Goal: Task Accomplishment & Management: Manage account settings

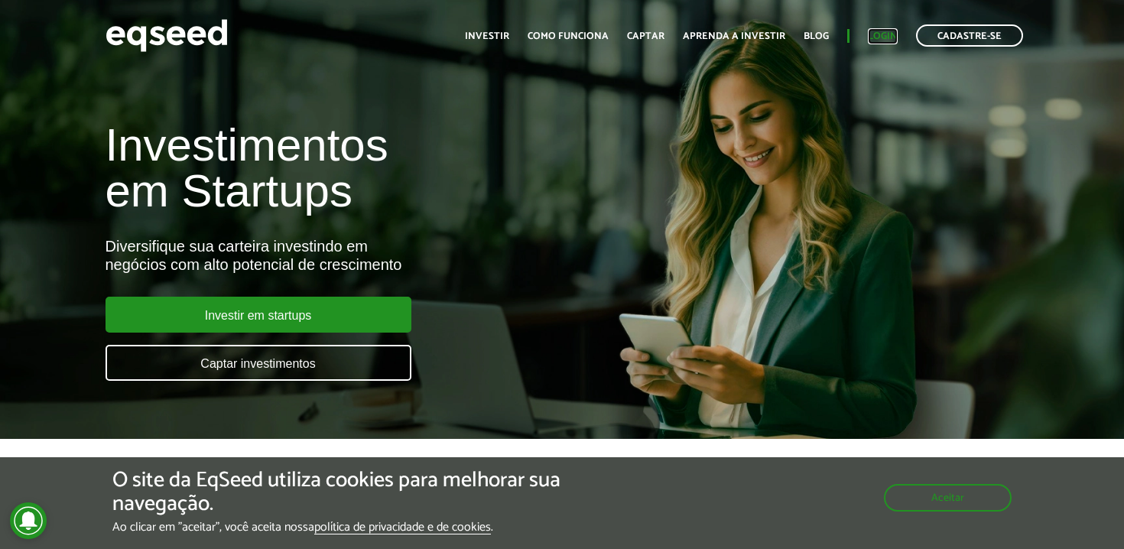
click at [875, 38] on link "Login" at bounding box center [883, 36] width 30 height 10
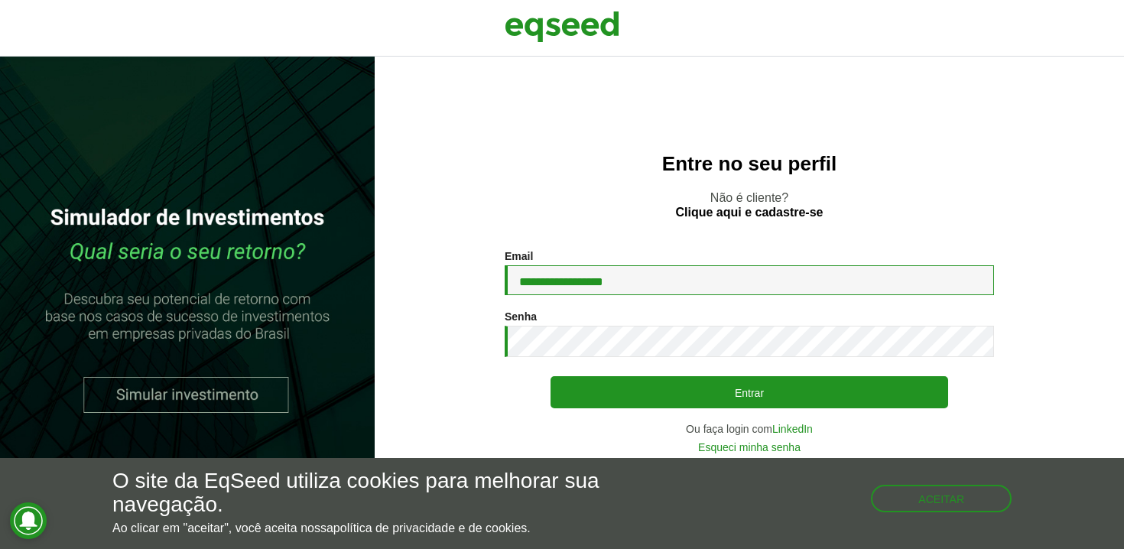
click at [619, 279] on input "**********" at bounding box center [749, 280] width 489 height 30
type input "**********"
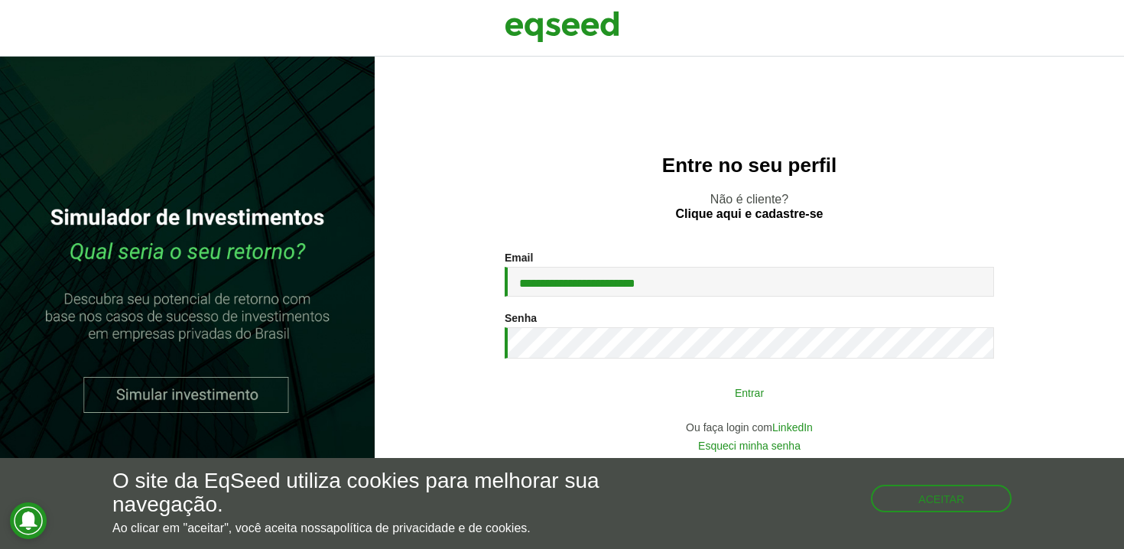
click at [567, 383] on button "Entrar" at bounding box center [750, 392] width 398 height 29
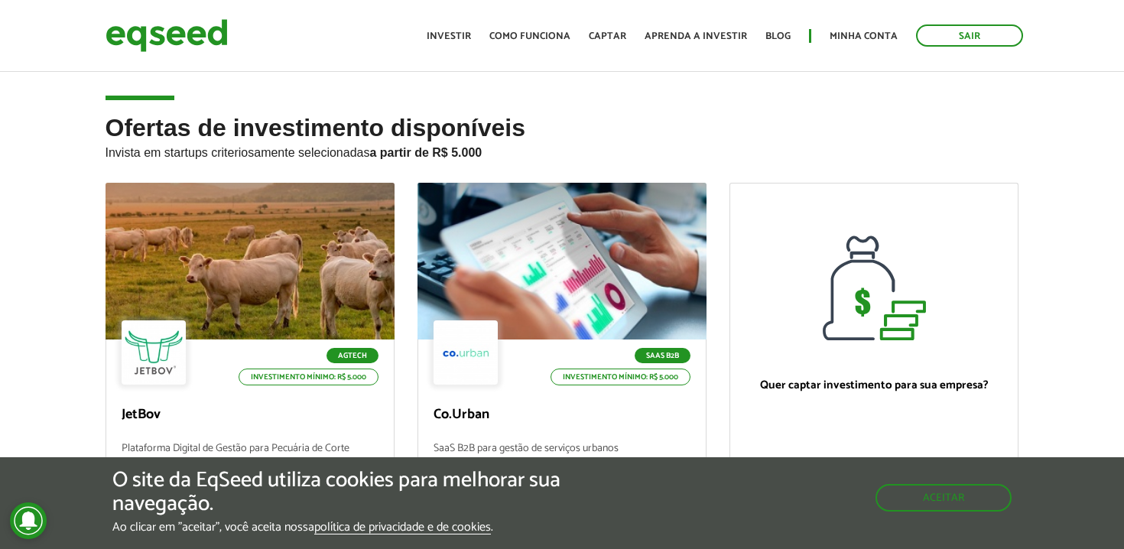
click at [571, 79] on article "Ofertas de investimento disponíveis Invista em startups criteriosamente selecio…" at bounding box center [562, 370] width 1124 height 603
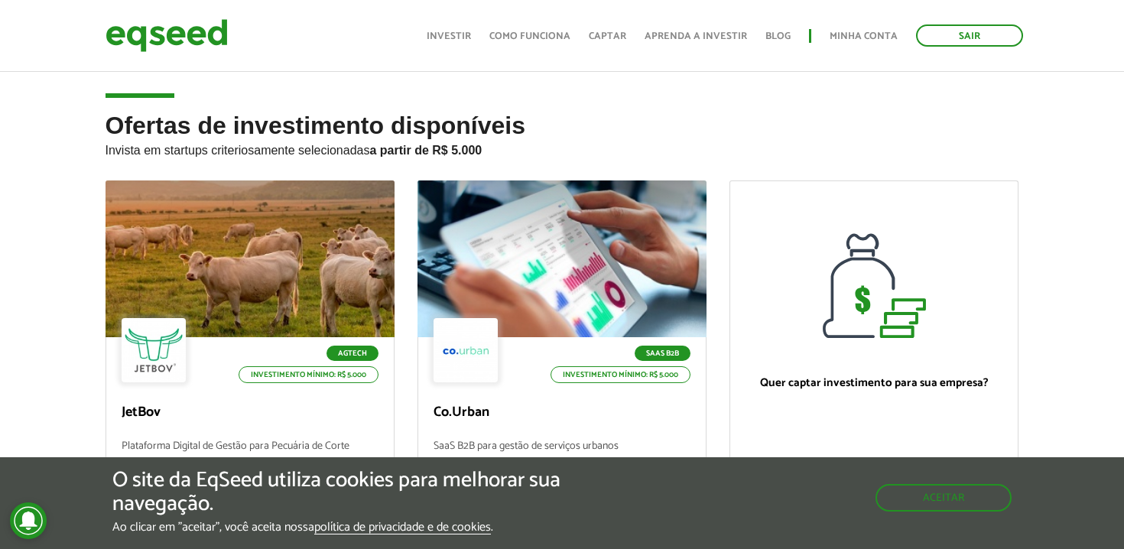
scroll to position [7, 0]
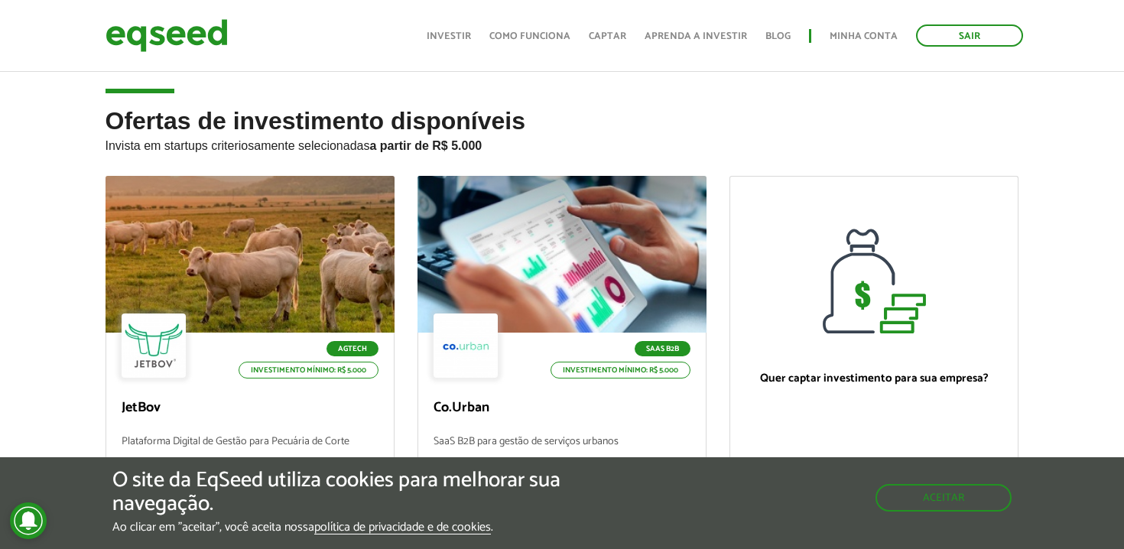
click at [576, 74] on article "Ofertas de investimento disponíveis Invista em startups criteriosamente selecio…" at bounding box center [562, 363] width 1124 height 603
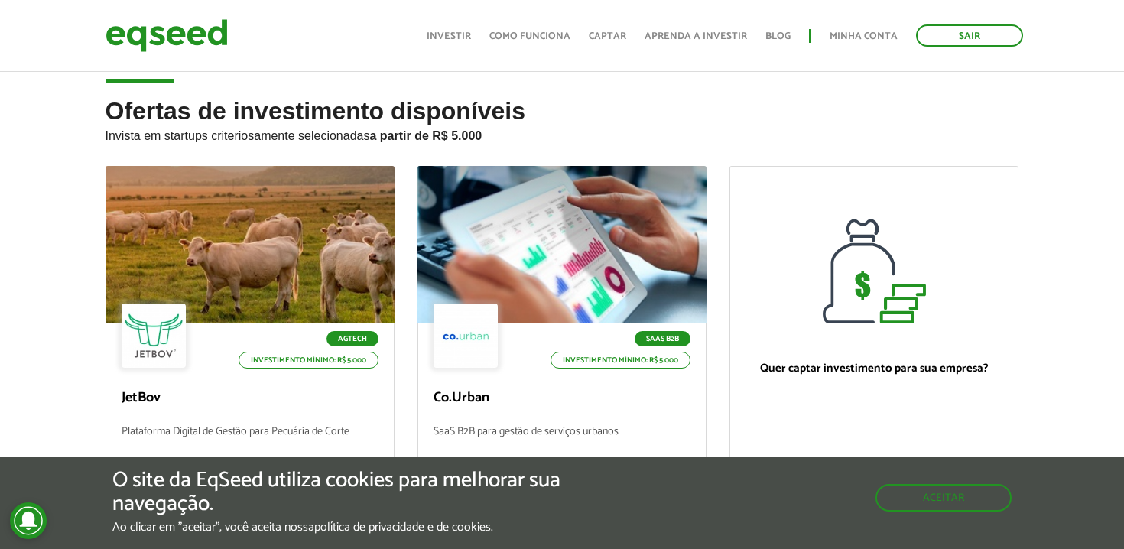
scroll to position [18, 0]
click at [579, 66] on header "Sair Toggle navigation Toggle navigation Início Investir Como funciona Captar A…" at bounding box center [562, 36] width 1124 height 72
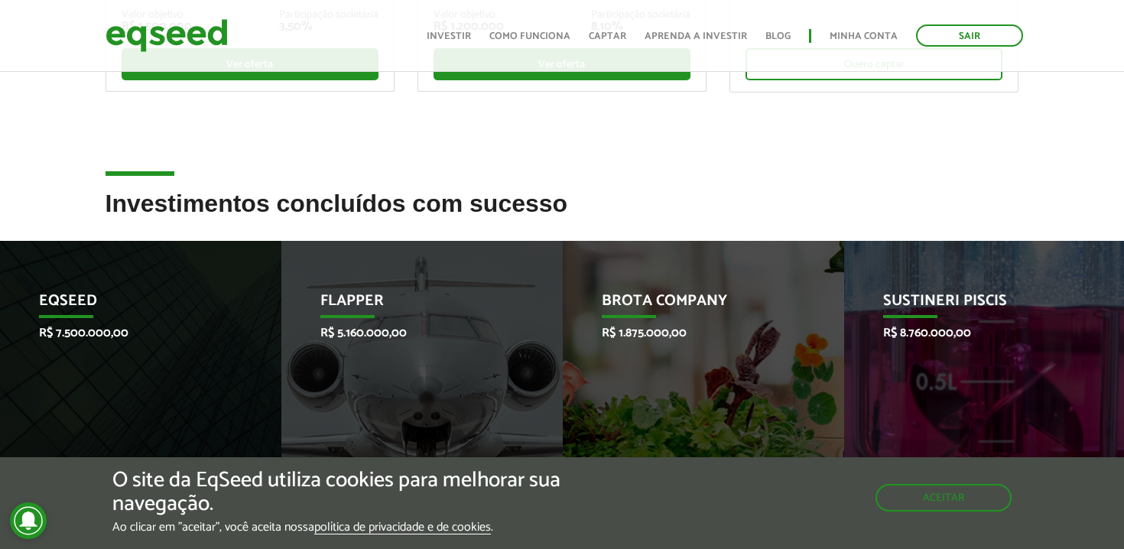
scroll to position [476, 0]
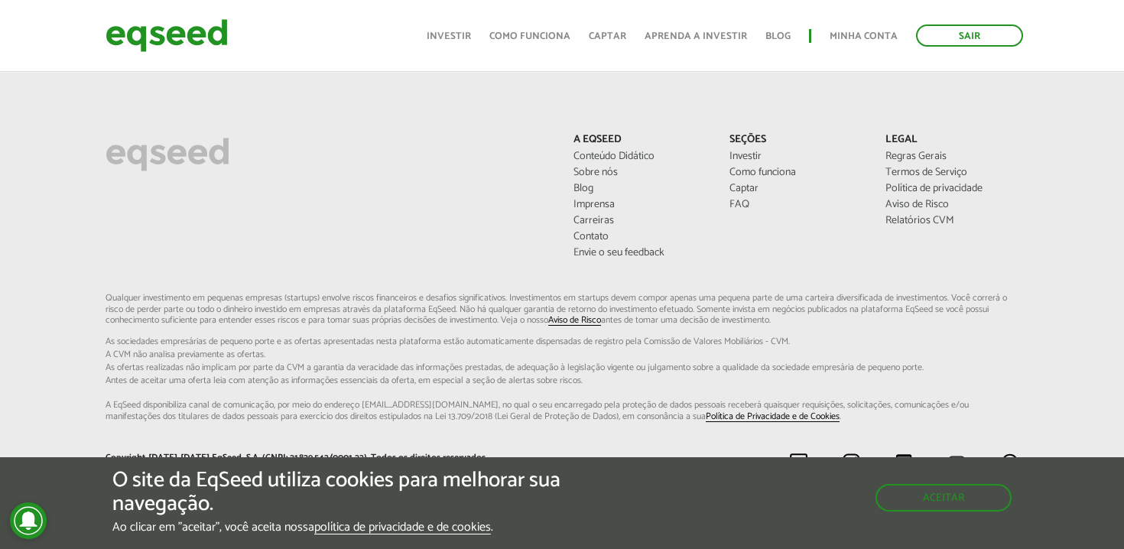
scroll to position [0, 0]
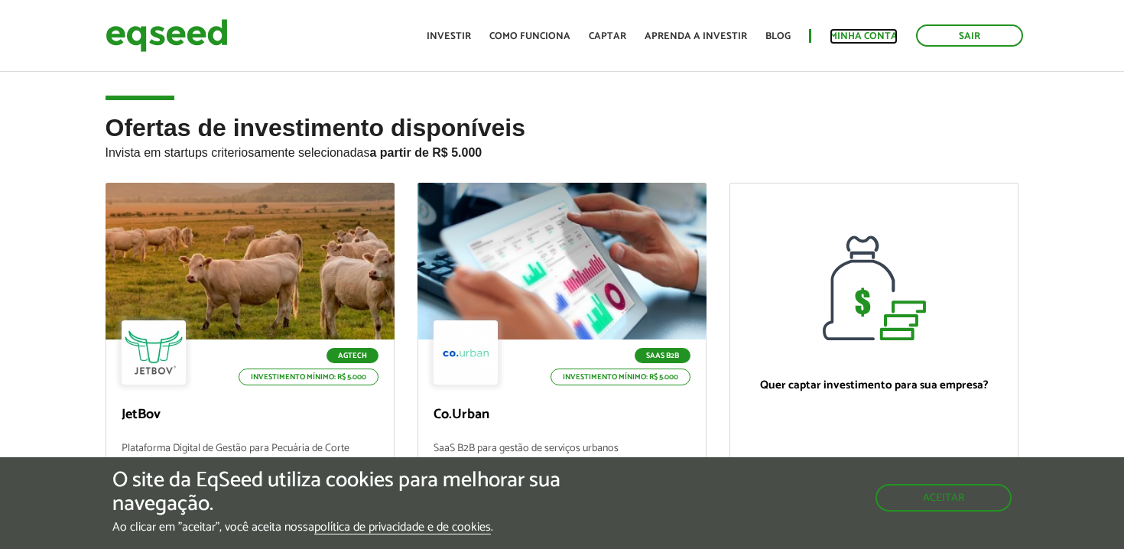
click at [850, 41] on link "Minha conta" at bounding box center [864, 36] width 68 height 10
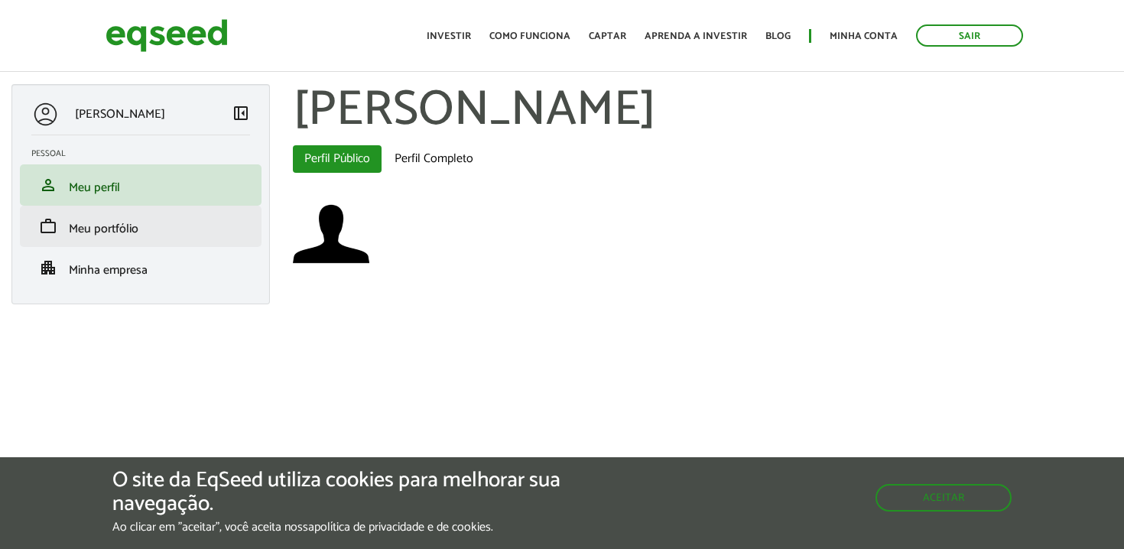
click at [173, 239] on li "work Meu portfólio" at bounding box center [141, 226] width 242 height 41
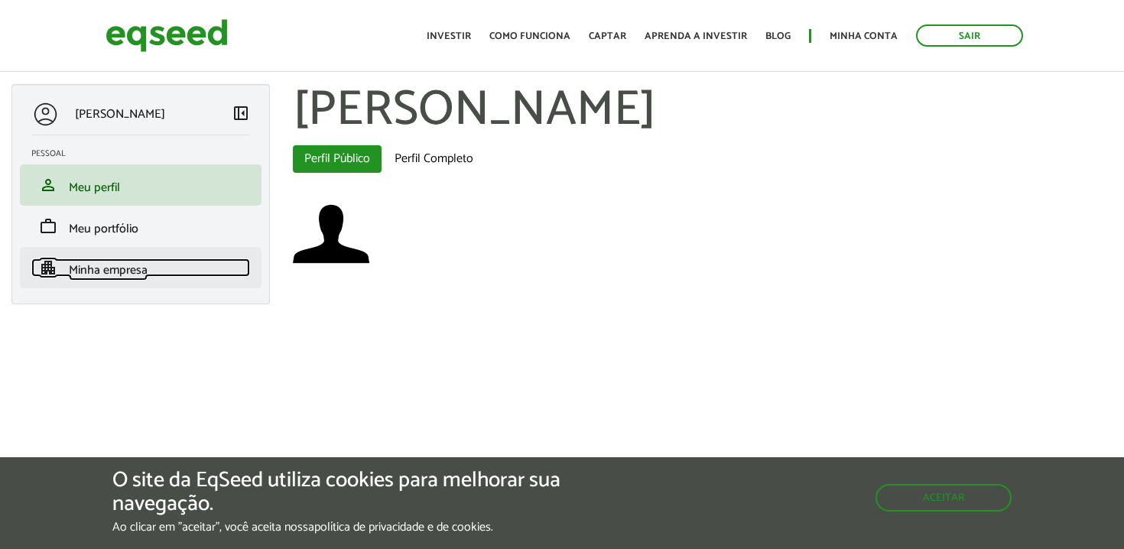
click at [160, 265] on link "apartment Minha empresa" at bounding box center [140, 267] width 219 height 18
click at [125, 277] on span "Minha empresa" at bounding box center [108, 270] width 79 height 21
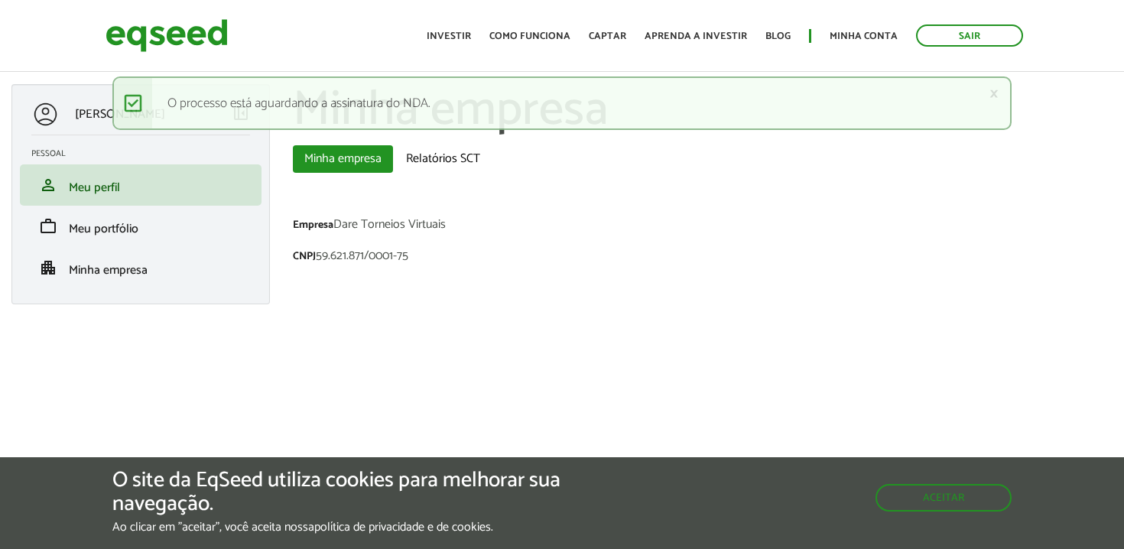
click at [411, 225] on div "Empresa Dare Torneios Virtuais" at bounding box center [703, 227] width 821 height 16
click at [372, 259] on div "CNPJ 59.621.871/0001-75" at bounding box center [703, 258] width 821 height 16
click at [443, 153] on link "Relatórios SCT" at bounding box center [443, 159] width 97 height 28
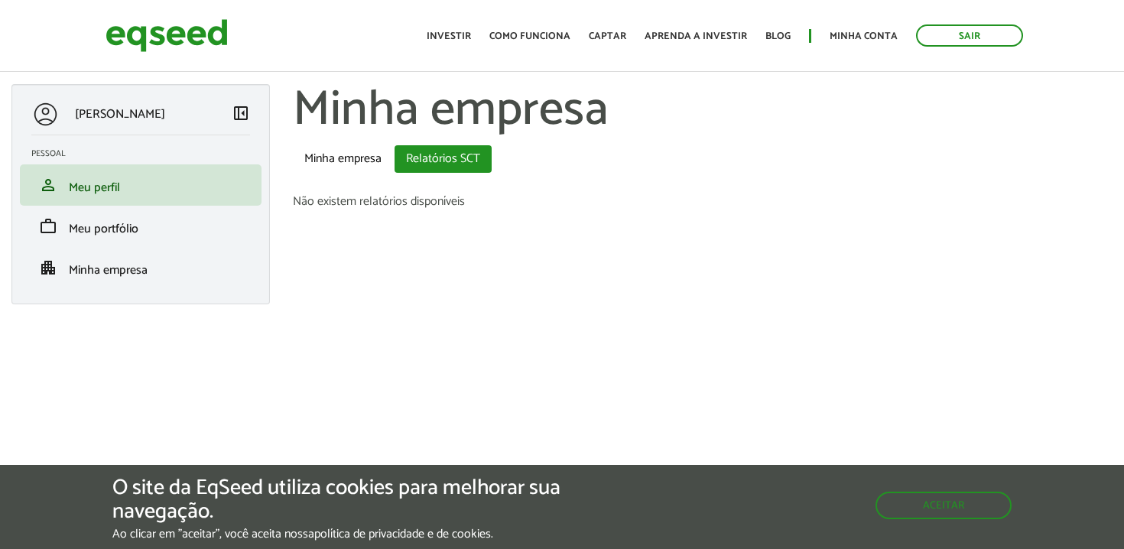
click at [447, 200] on section "Não existem relatórios disponíveis" at bounding box center [703, 202] width 821 height 12
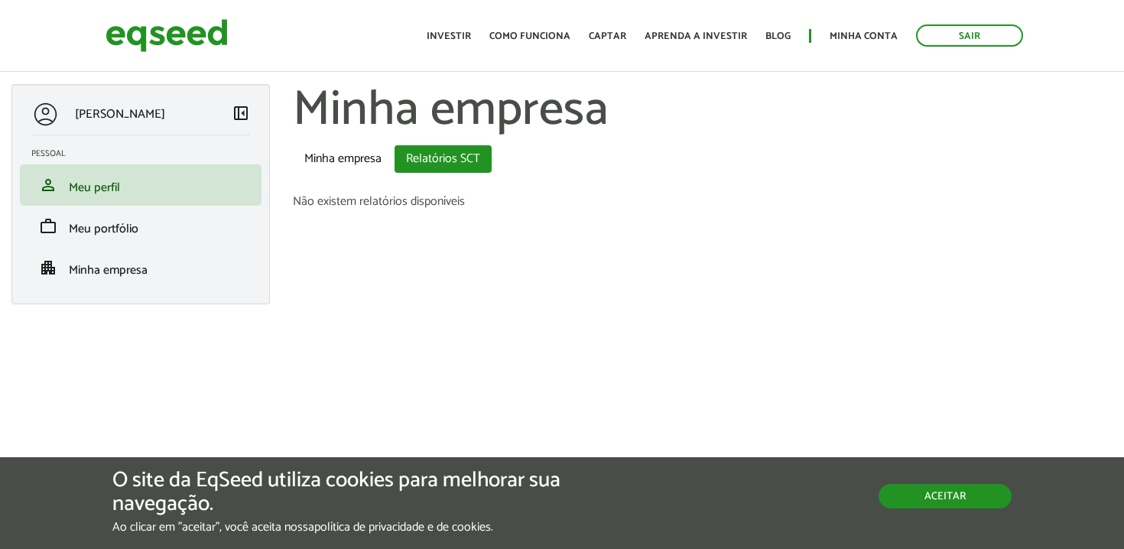
click at [937, 487] on button "Aceitar" at bounding box center [945, 496] width 133 height 24
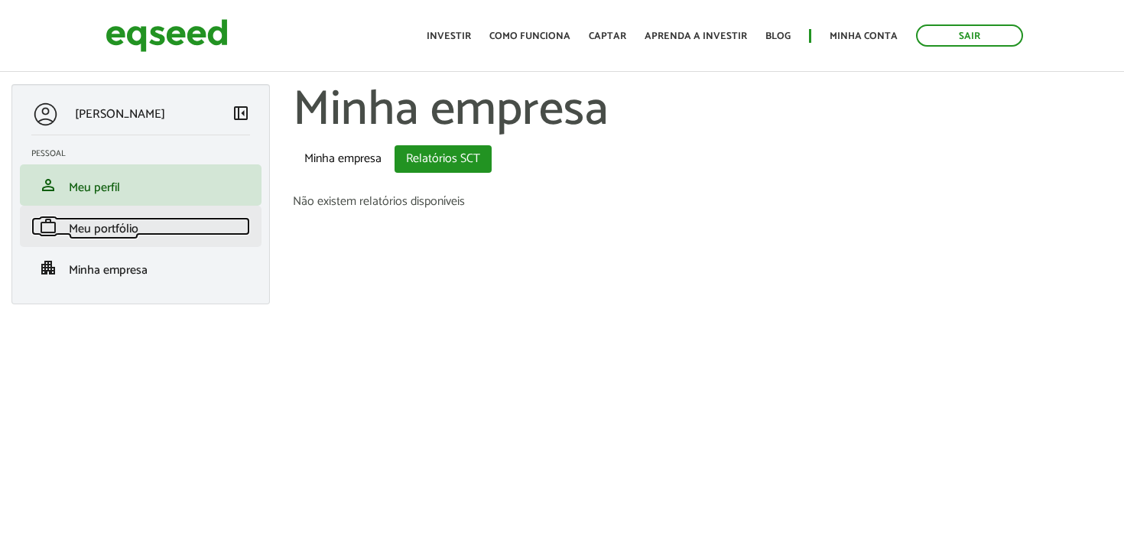
click at [134, 236] on span "Meu portfólio" at bounding box center [104, 229] width 70 height 21
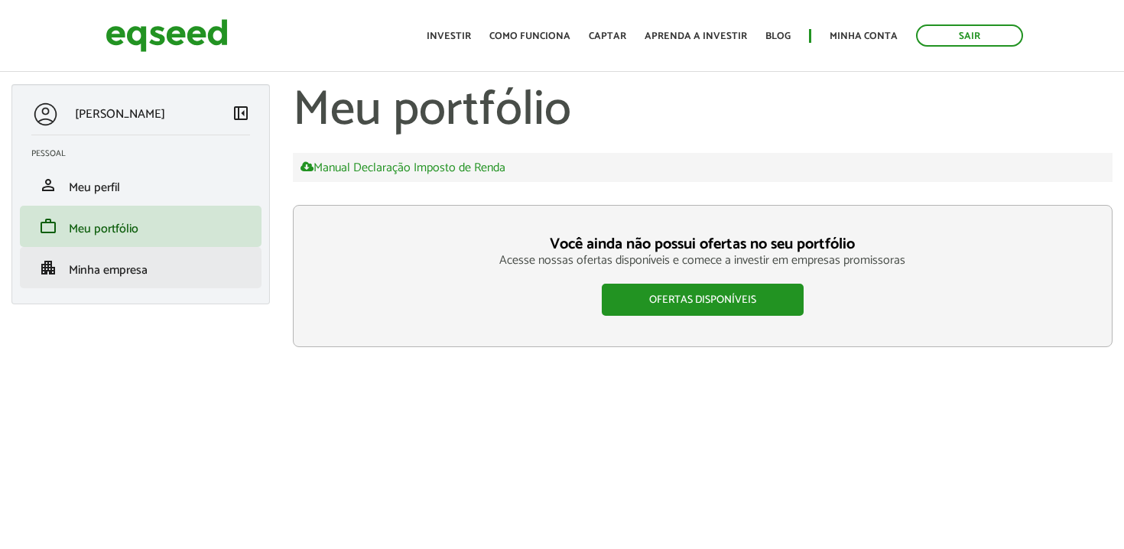
click at [131, 256] on li "apartment Minha empresa" at bounding box center [141, 267] width 242 height 41
click at [125, 271] on span "Minha empresa" at bounding box center [108, 270] width 79 height 21
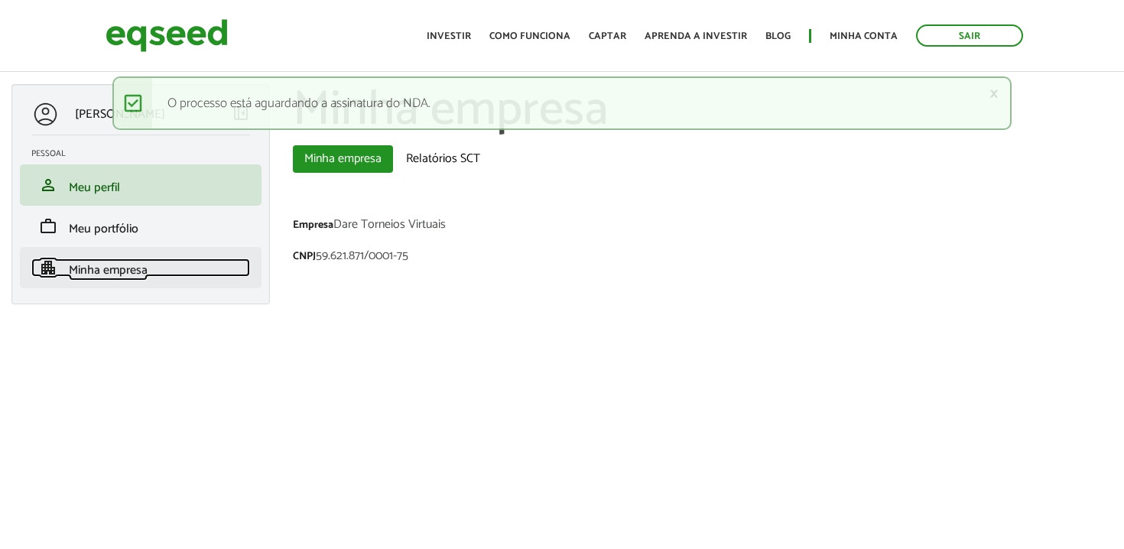
click at [133, 279] on span "Minha empresa" at bounding box center [108, 270] width 79 height 21
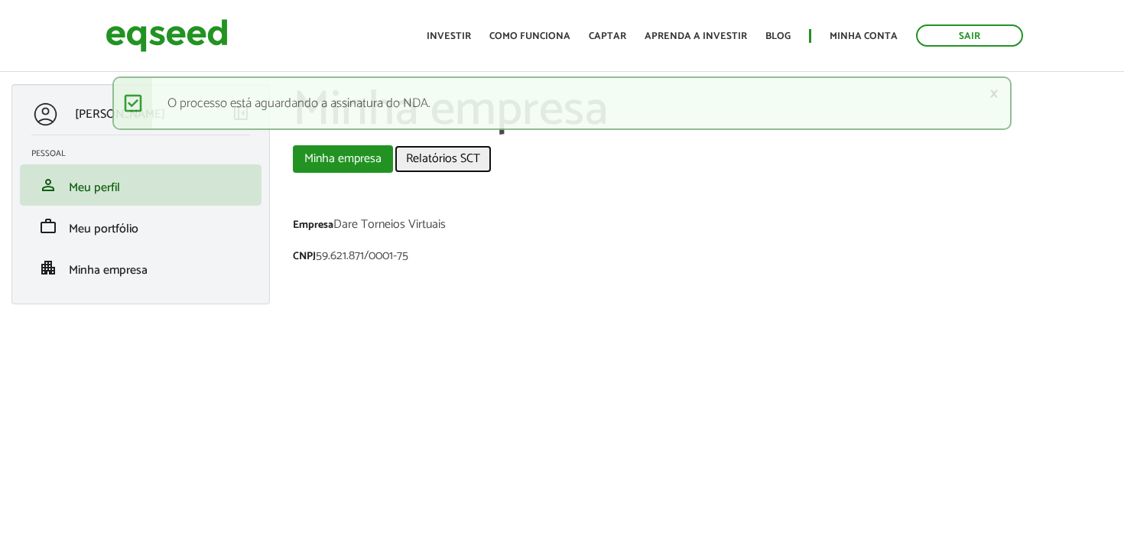
click at [436, 164] on link "Relatórios SCT" at bounding box center [443, 159] width 97 height 28
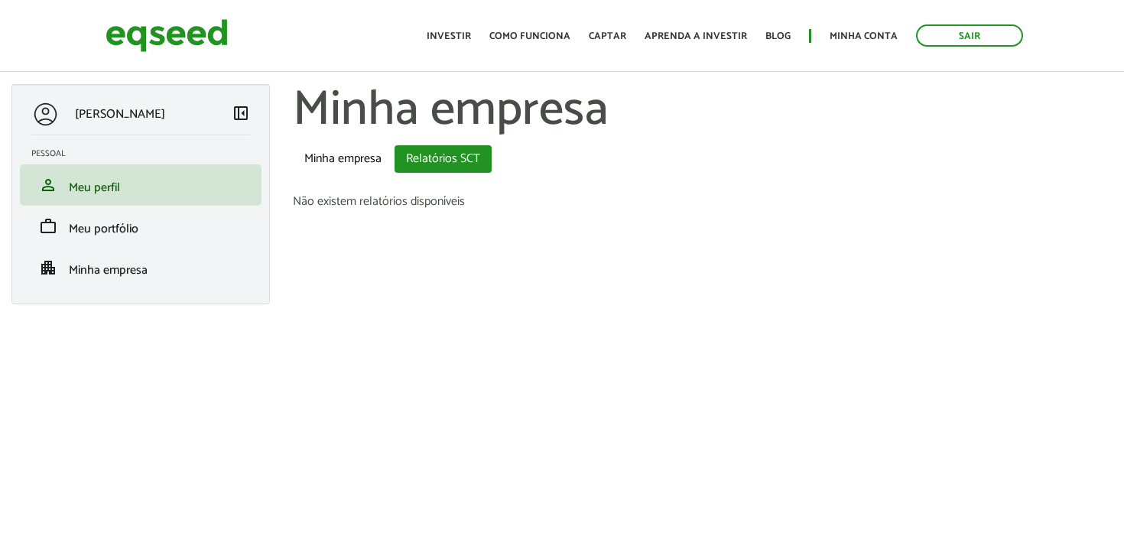
click at [446, 203] on section "Não existem relatórios disponíveis" at bounding box center [703, 202] width 821 height 12
click at [359, 164] on link "Minha empresa" at bounding box center [343, 159] width 100 height 28
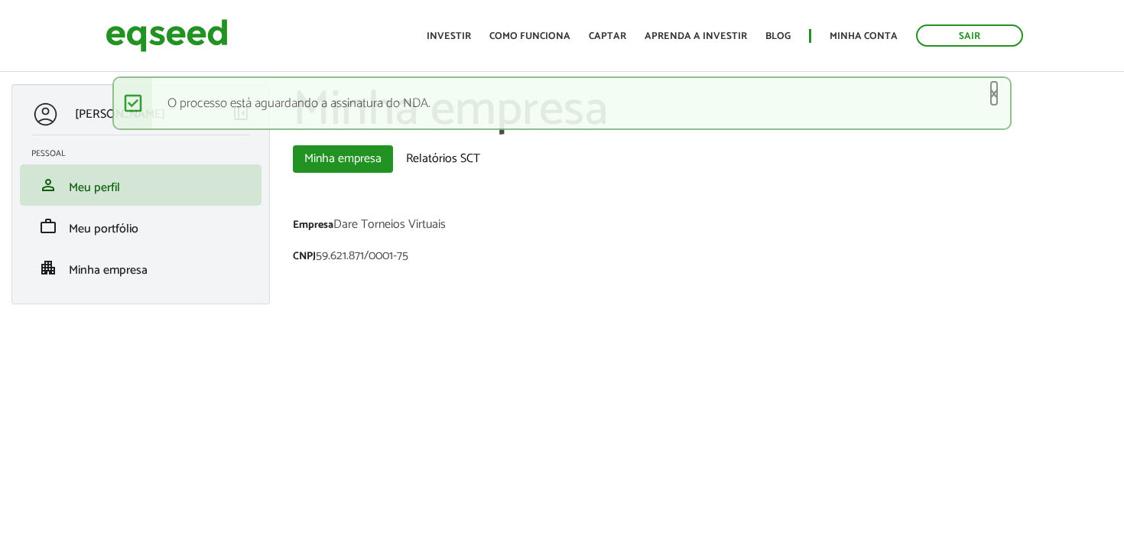
click at [992, 99] on link "×" at bounding box center [994, 94] width 9 height 16
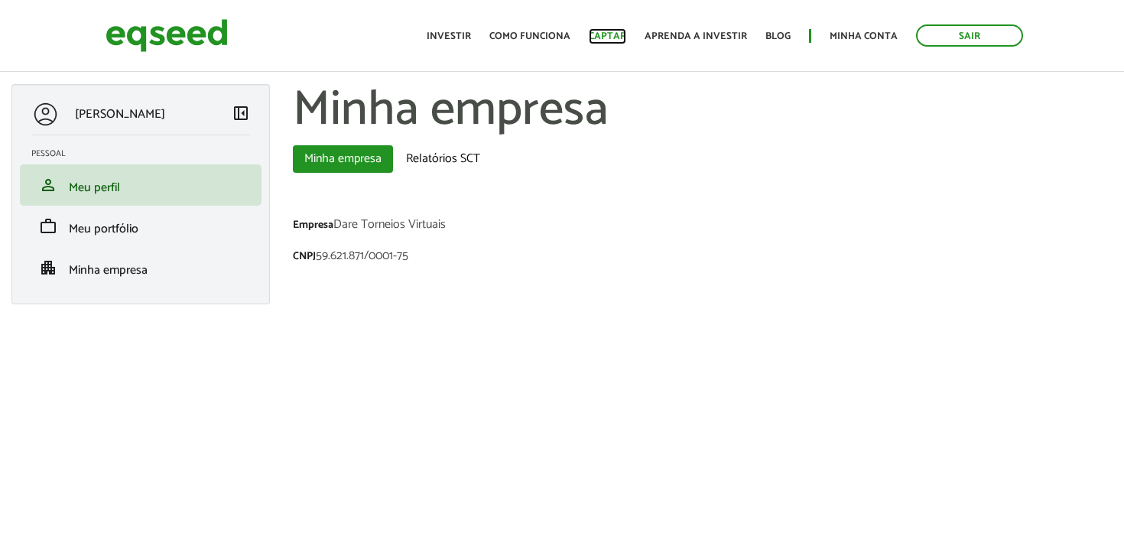
click at [617, 34] on link "Captar" at bounding box center [607, 36] width 37 height 10
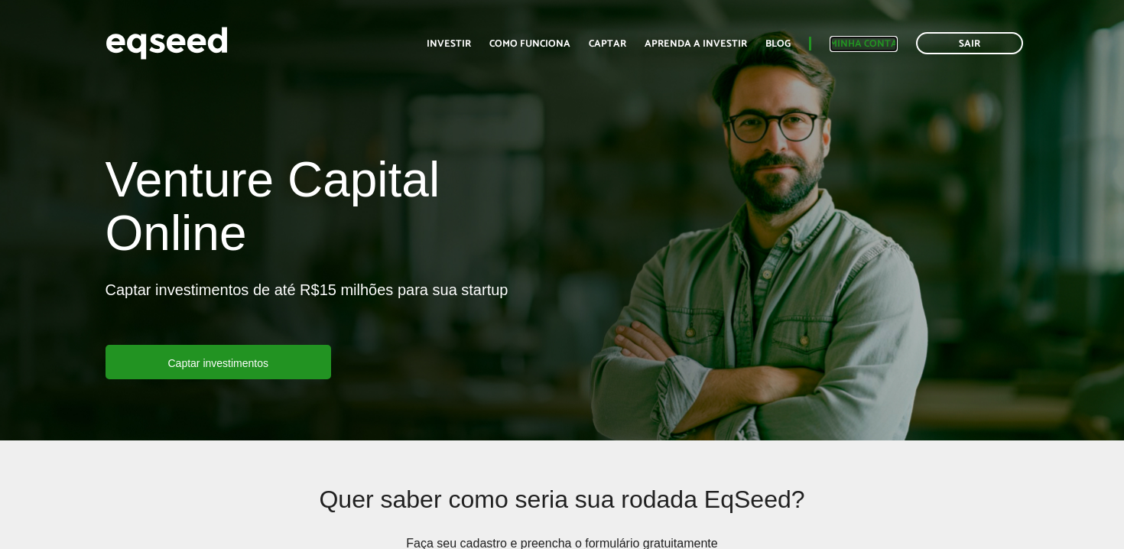
click at [859, 39] on link "Minha conta" at bounding box center [864, 44] width 68 height 10
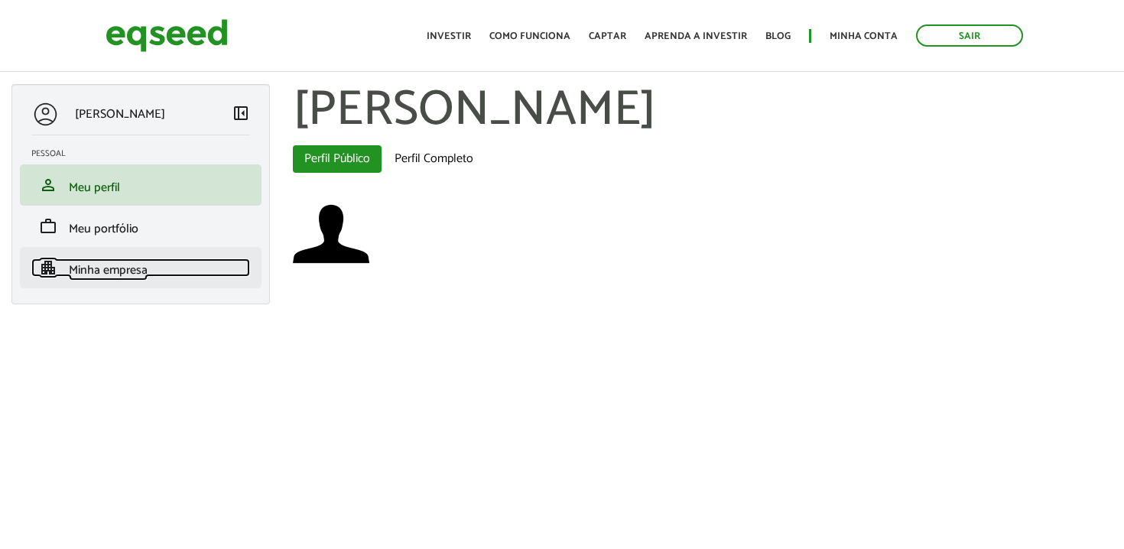
click at [160, 268] on link "apartment Minha empresa" at bounding box center [140, 267] width 219 height 18
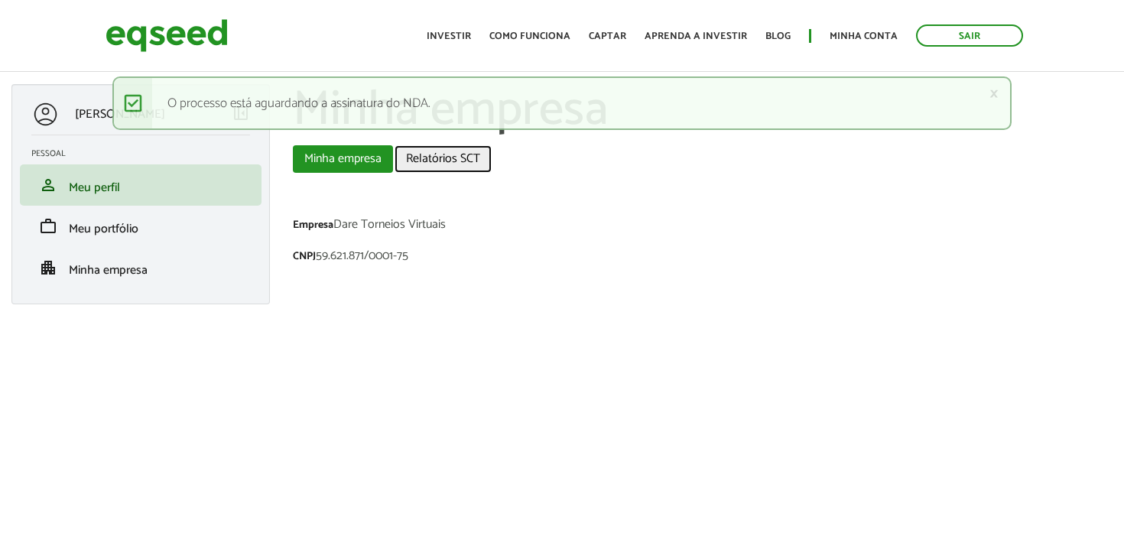
click at [462, 171] on link "Relatórios SCT" at bounding box center [443, 159] width 97 height 28
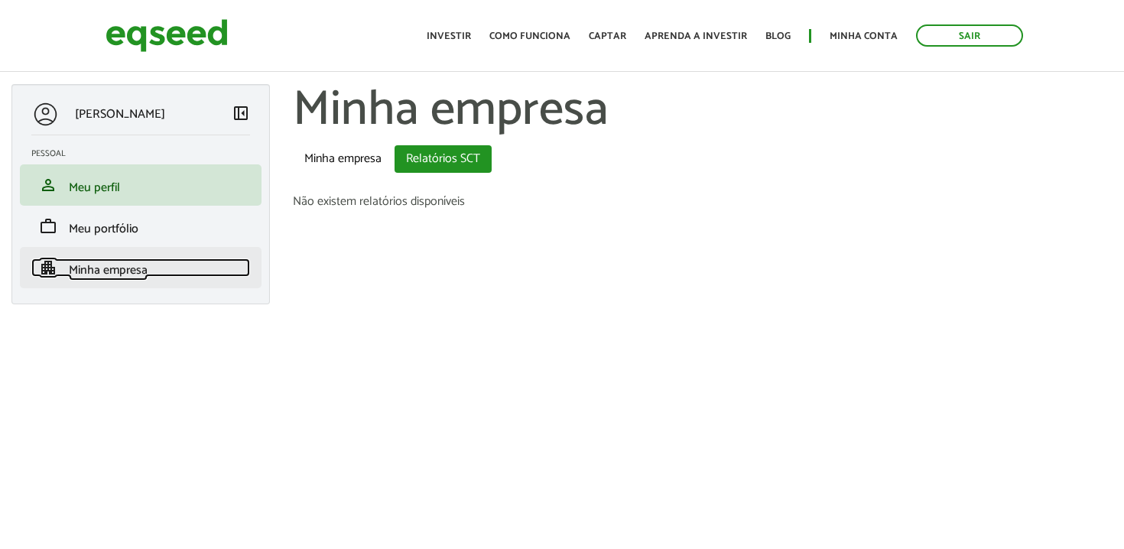
click at [209, 265] on link "apartment Minha empresa" at bounding box center [140, 267] width 219 height 18
click at [213, 273] on link "apartment Minha empresa" at bounding box center [140, 267] width 219 height 18
click at [209, 270] on link "apartment Minha empresa" at bounding box center [140, 267] width 219 height 18
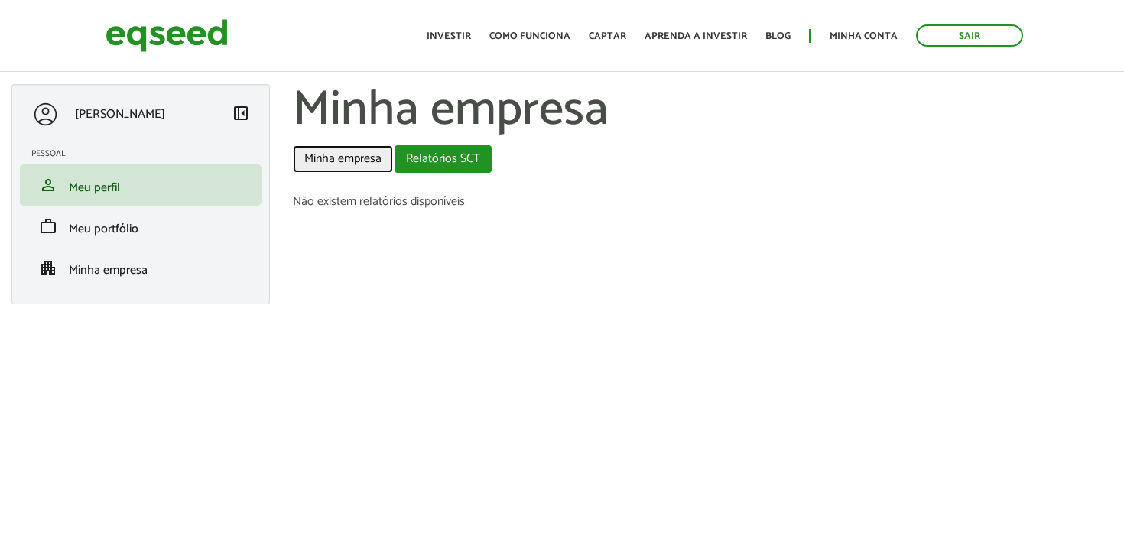
click at [349, 156] on link "Minha empresa" at bounding box center [343, 159] width 100 height 28
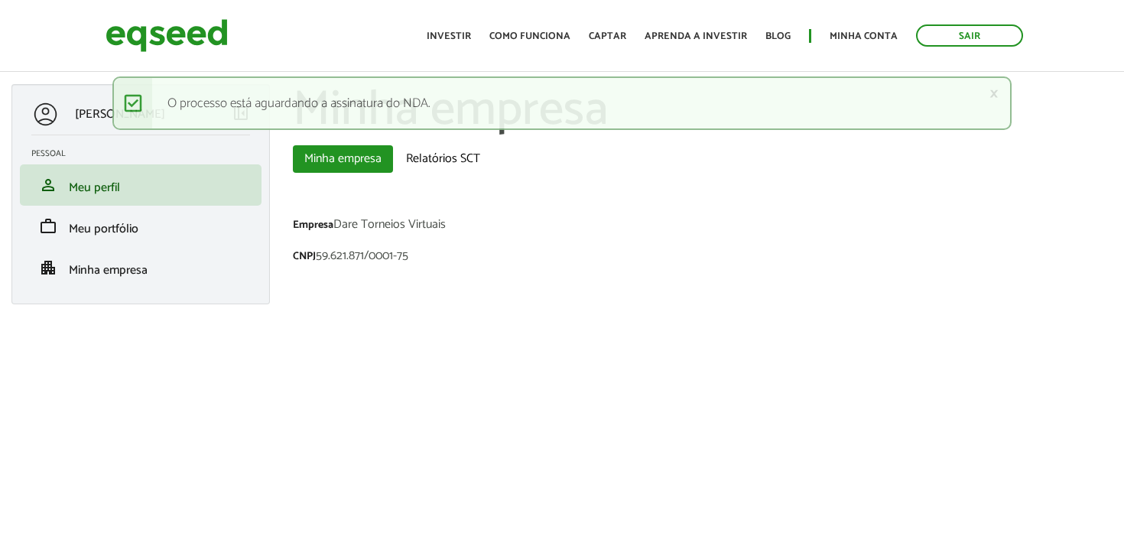
click at [353, 232] on div "Empresa Dare Torneios Virtuais" at bounding box center [703, 227] width 821 height 16
click at [360, 91] on div "× Mensagem de status O processo está aguardando a assinatura do NDA." at bounding box center [561, 103] width 899 height 54
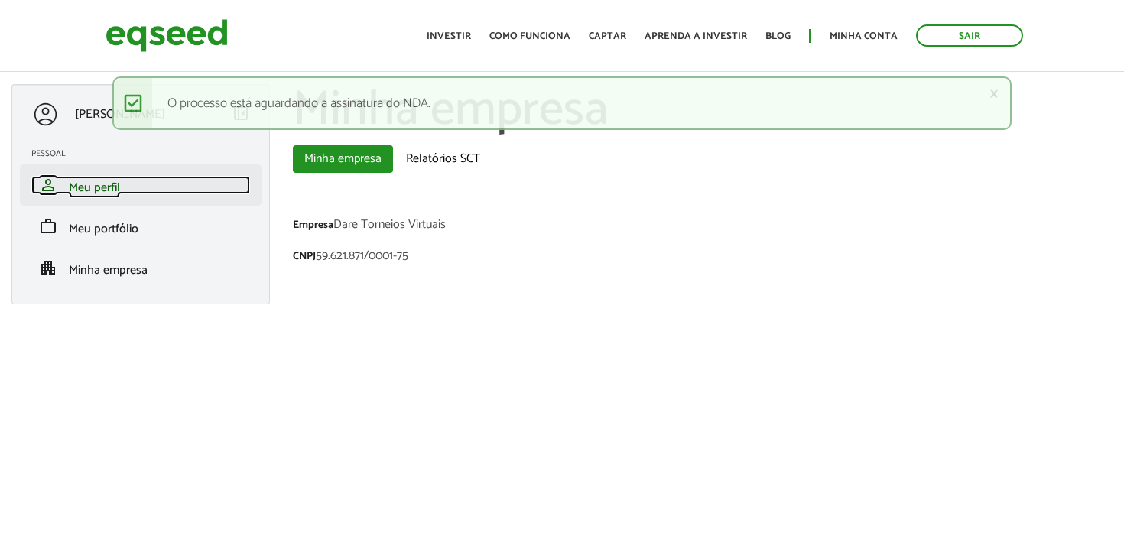
click at [195, 187] on link "person Meu perfil" at bounding box center [140, 185] width 219 height 18
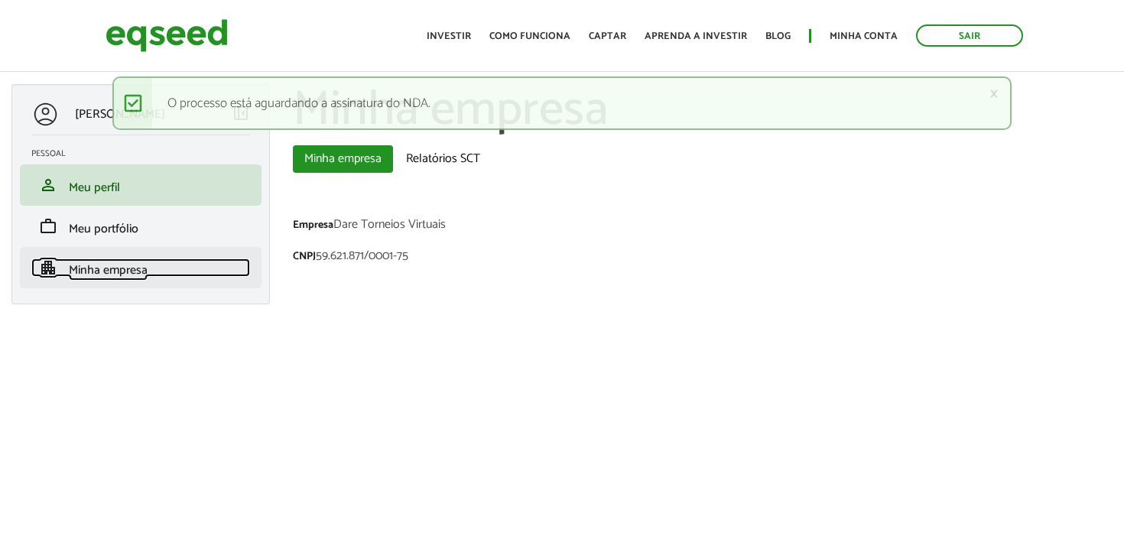
click at [187, 260] on link "apartment Minha empresa" at bounding box center [140, 267] width 219 height 18
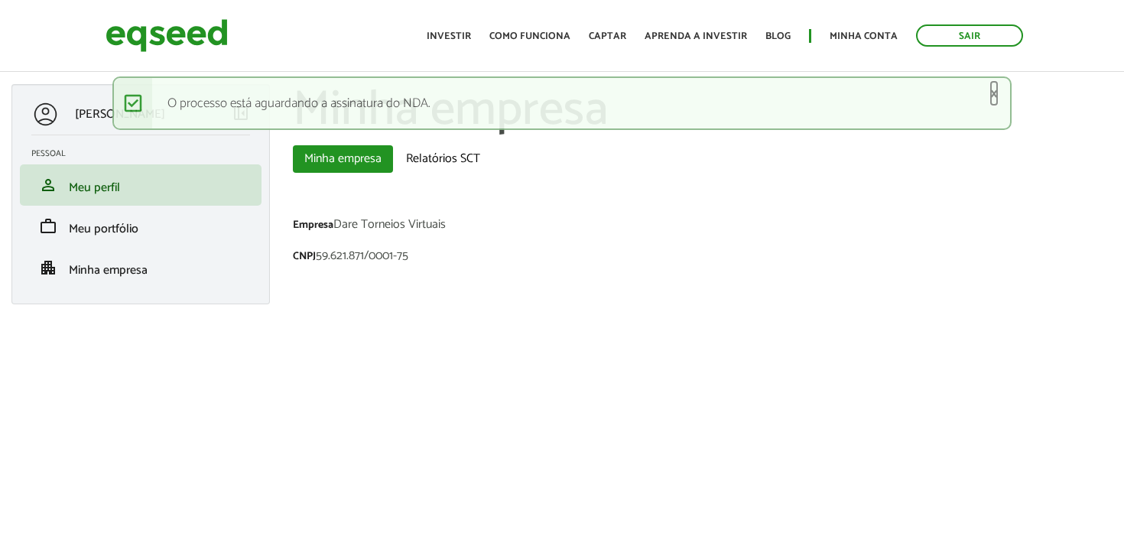
click at [998, 93] on link "×" at bounding box center [994, 94] width 9 height 16
click at [996, 95] on link "×" at bounding box center [994, 94] width 9 height 16
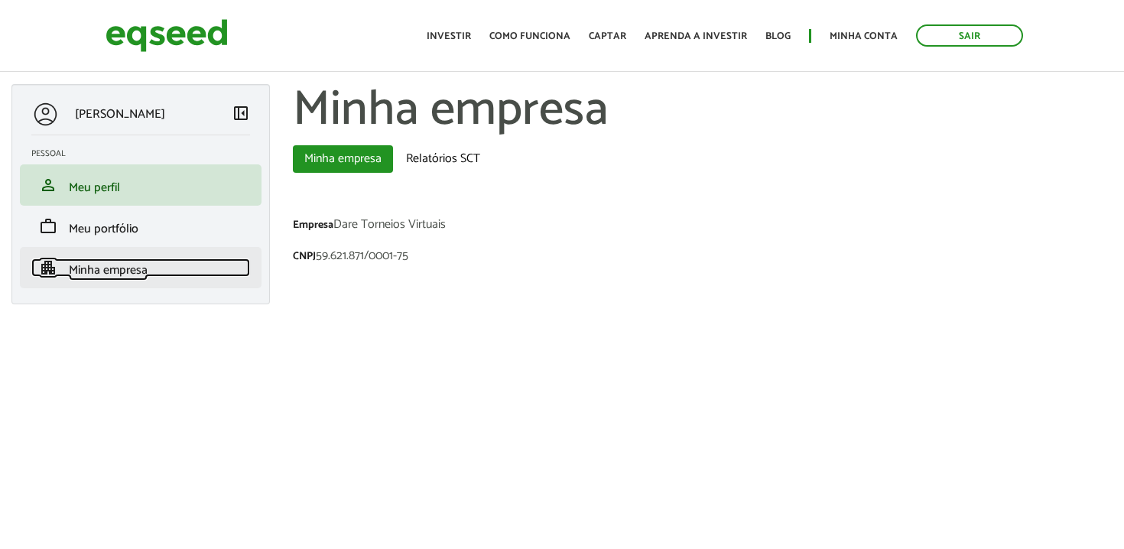
click at [177, 275] on link "apartment Minha empresa" at bounding box center [140, 267] width 219 height 18
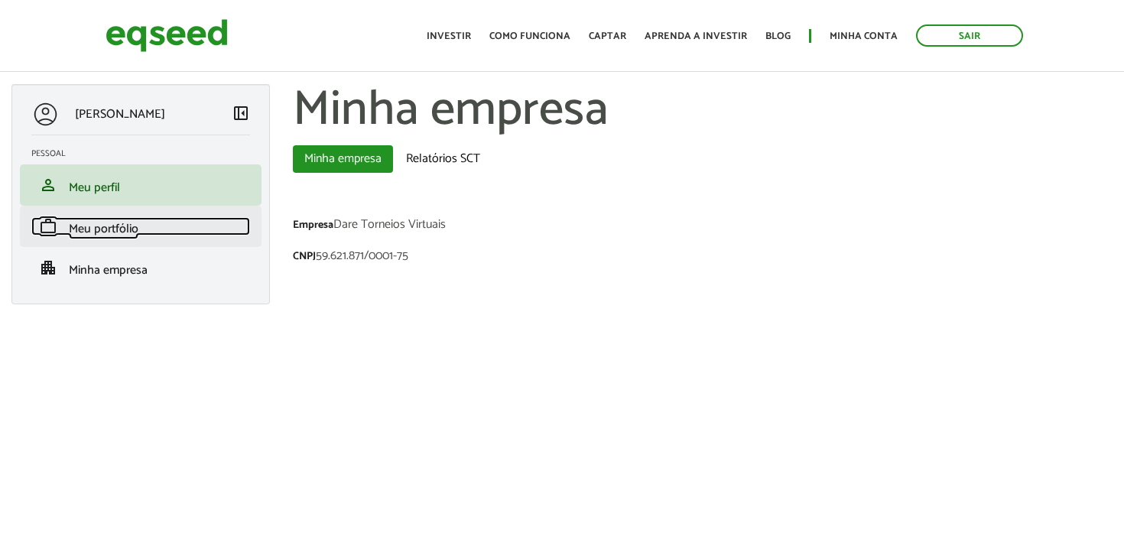
click at [185, 219] on link "work Meu portfólio" at bounding box center [140, 226] width 219 height 18
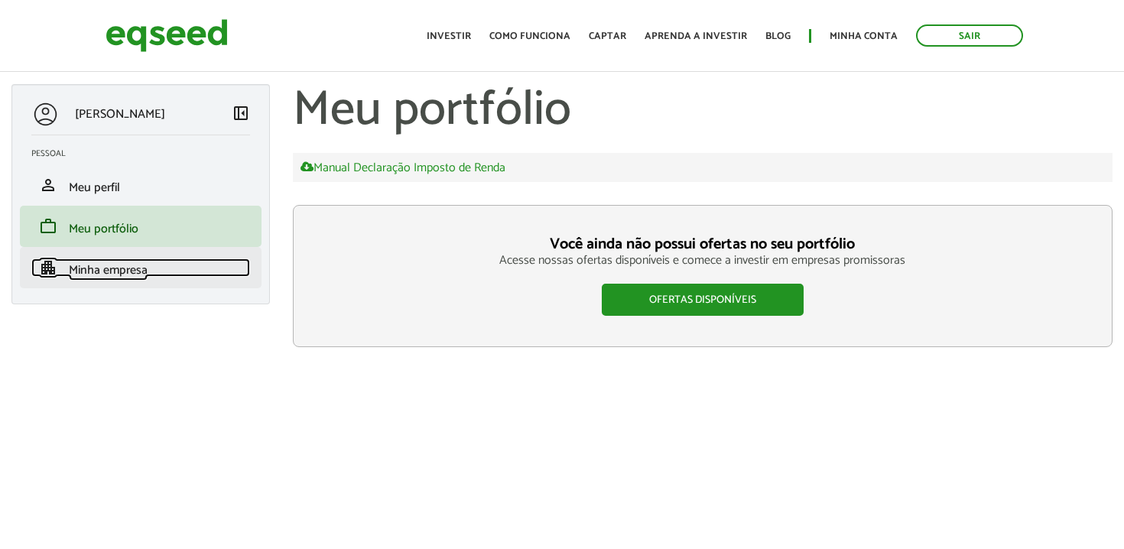
click at [189, 273] on link "apartment Minha empresa" at bounding box center [140, 267] width 219 height 18
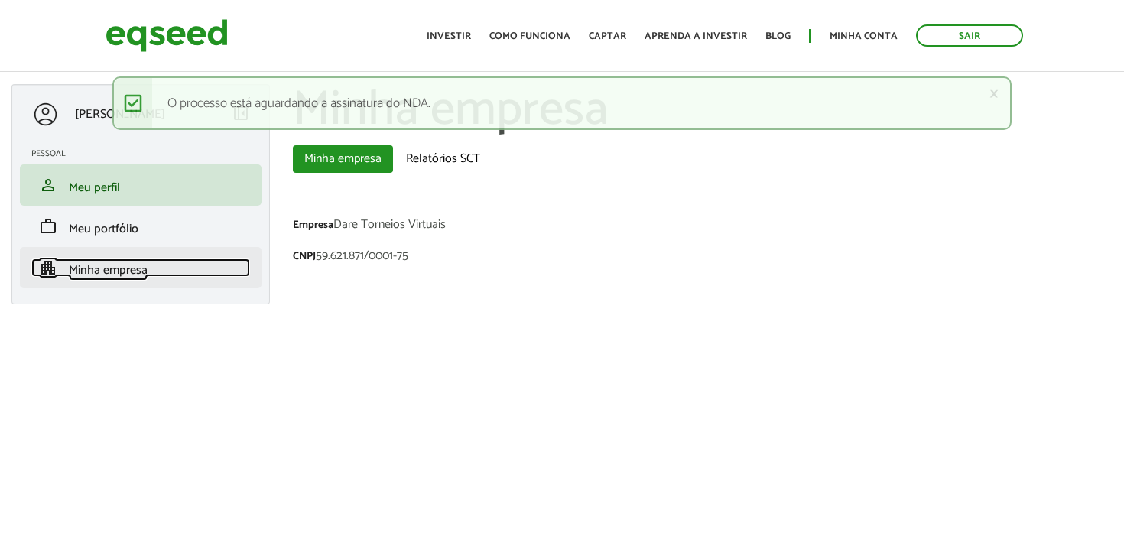
click at [186, 261] on link "apartment Minha empresa" at bounding box center [140, 267] width 219 height 18
click at [192, 269] on link "apartment Minha empresa" at bounding box center [140, 267] width 219 height 18
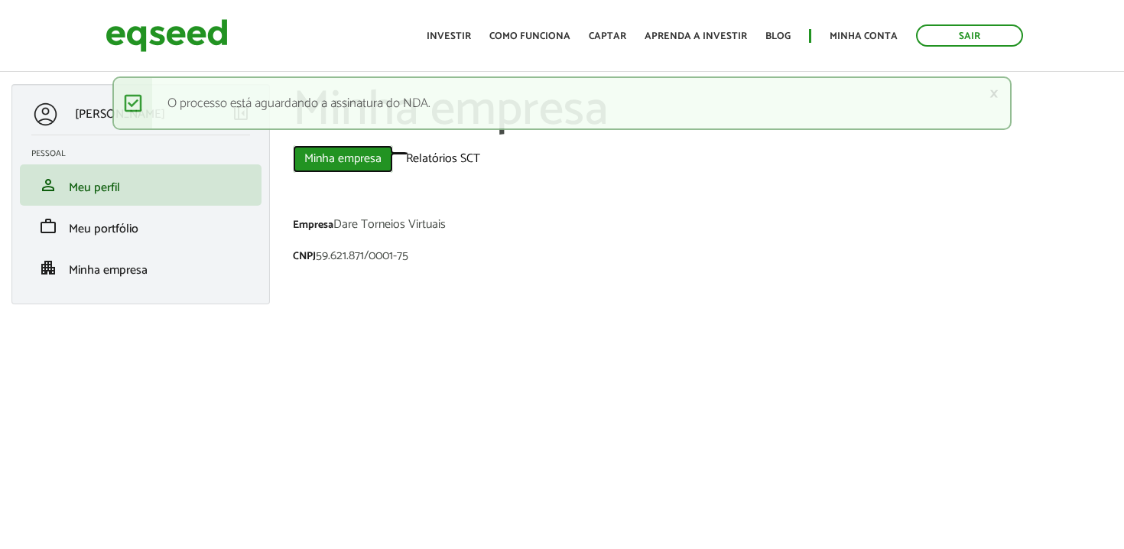
click at [356, 167] on link "Minha empresa ([PERSON_NAME])" at bounding box center [343, 159] width 100 height 28
click at [426, 169] on link "Relatórios SCT" at bounding box center [443, 159] width 97 height 28
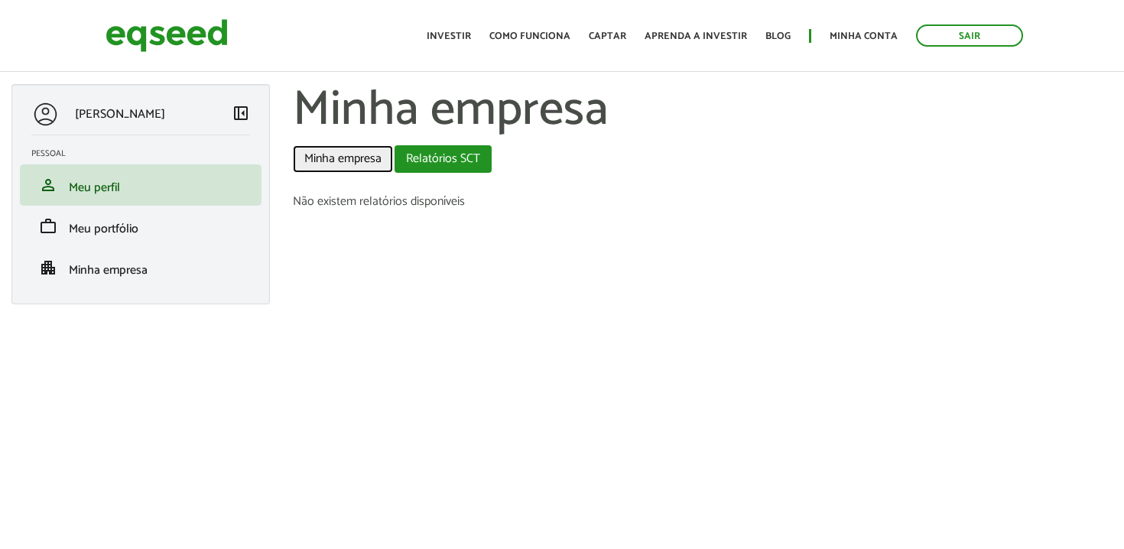
click at [365, 164] on link "Minha empresa" at bounding box center [343, 159] width 100 height 28
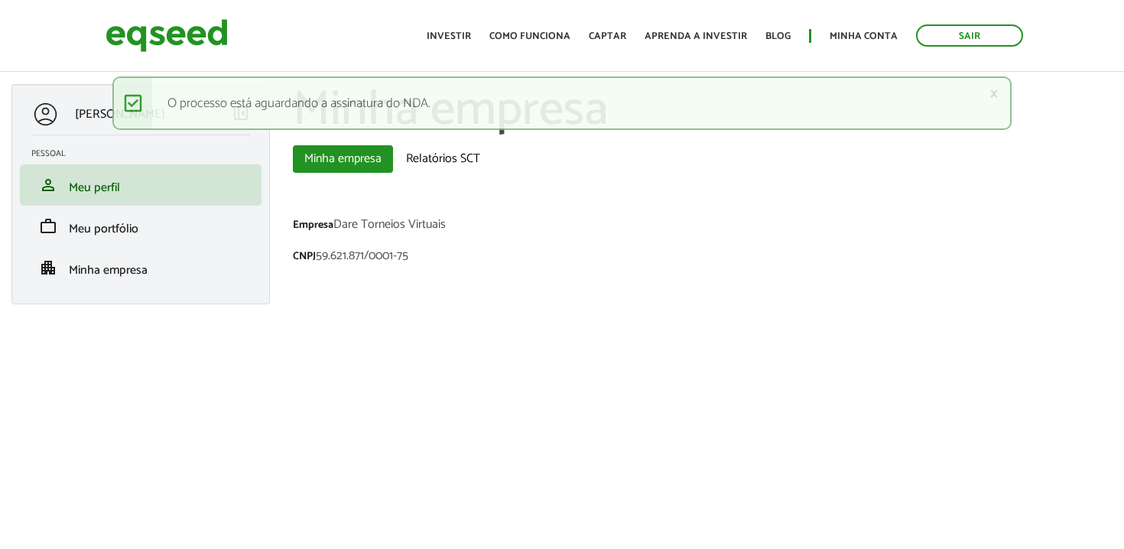
click at [365, 92] on div "× Mensagem de status O processo está aguardando a assinatura do NDA." at bounding box center [561, 103] width 899 height 54
